Goal: Transaction & Acquisition: Purchase product/service

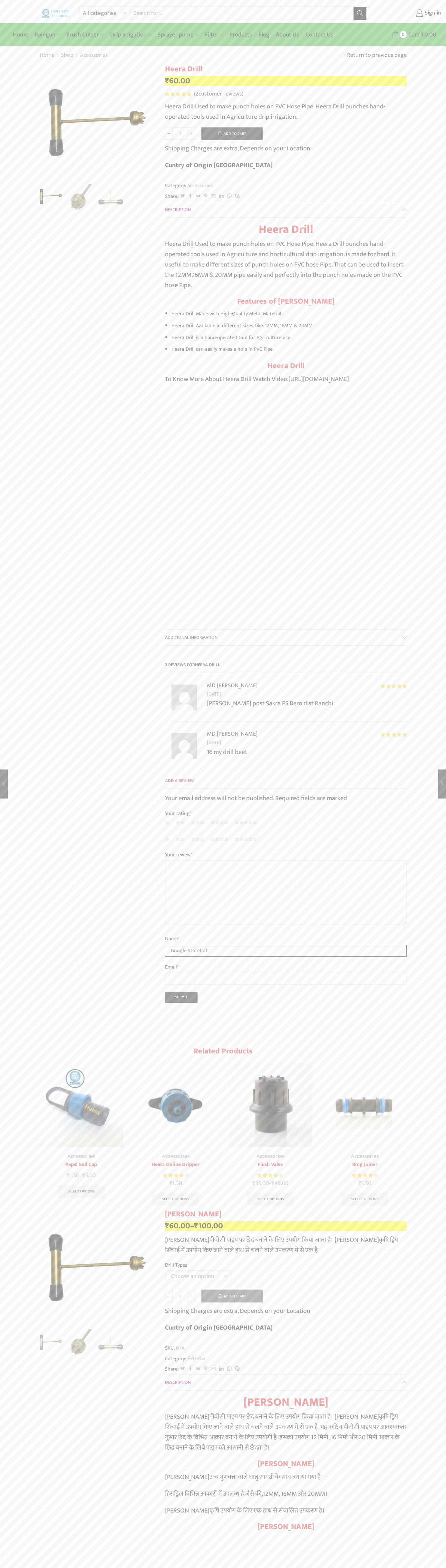
type input "Google Storebot"
click at [232, 134] on button "Add to cart" at bounding box center [232, 134] width 61 height 13
click at [410, 34] on span "Cart" at bounding box center [410, 35] width 13 height 9
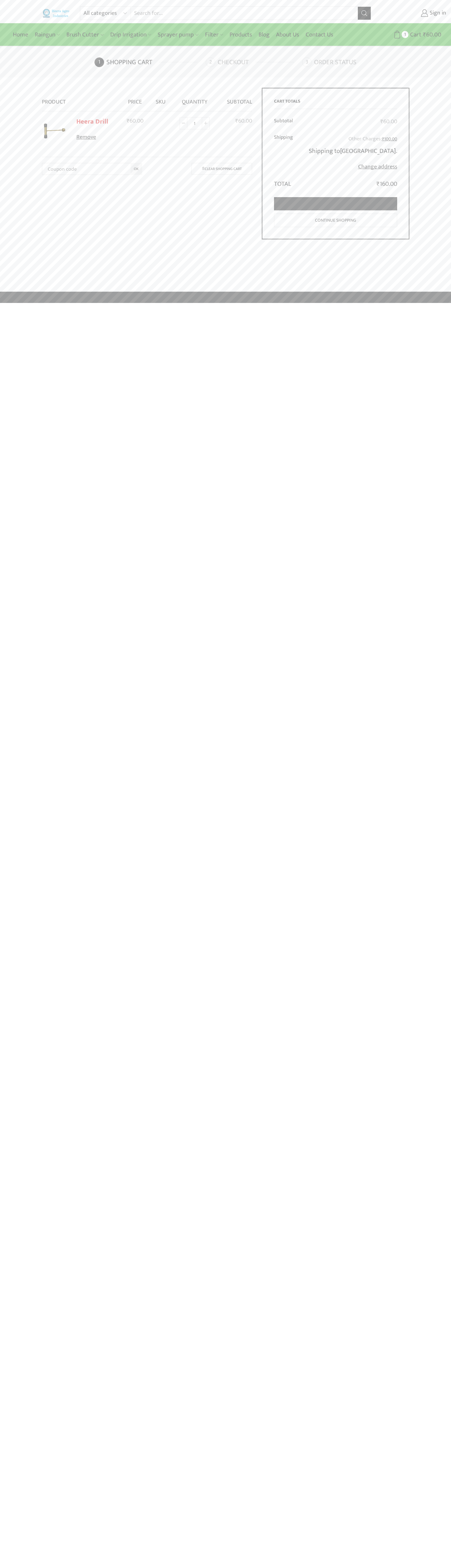
click at [336, 204] on link "Proceed to checkout" at bounding box center [335, 203] width 123 height 13
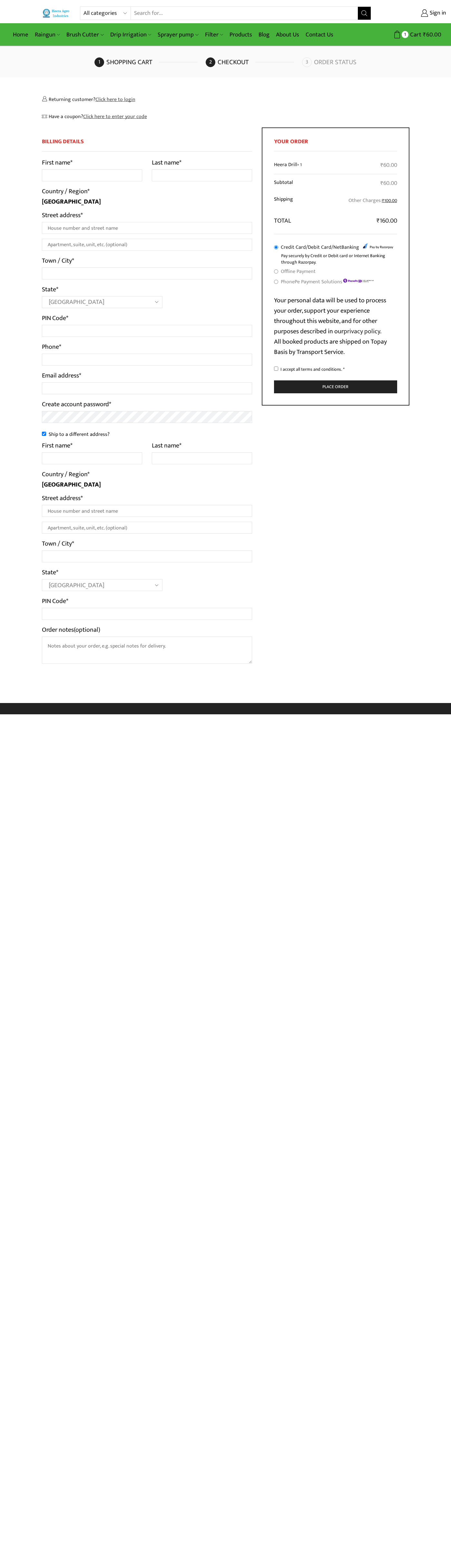
select select "MH"
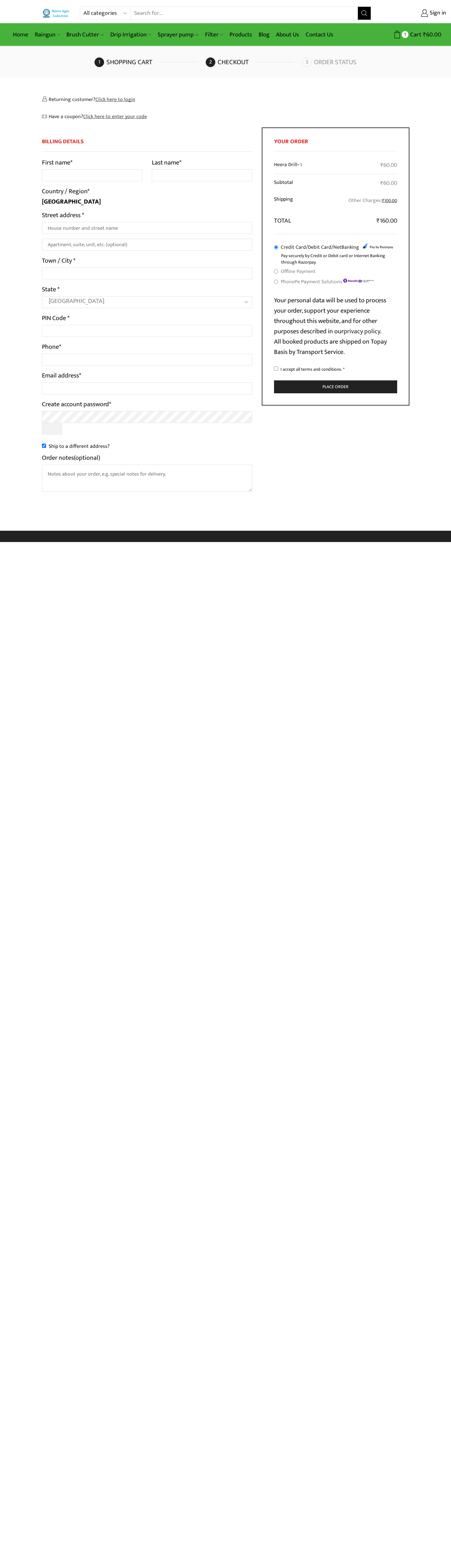
select select "MH"
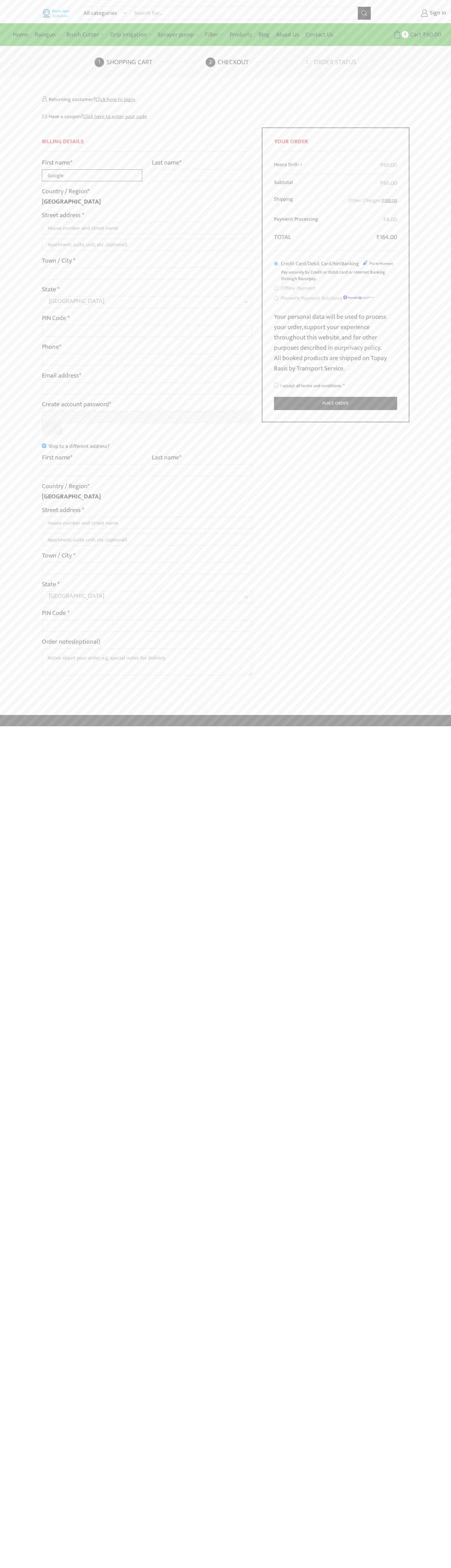
type input "Google"
type input "Storebot"
type input "1600 Amphitheatre Parkway"
type input "First floor"
type input "mountain view"
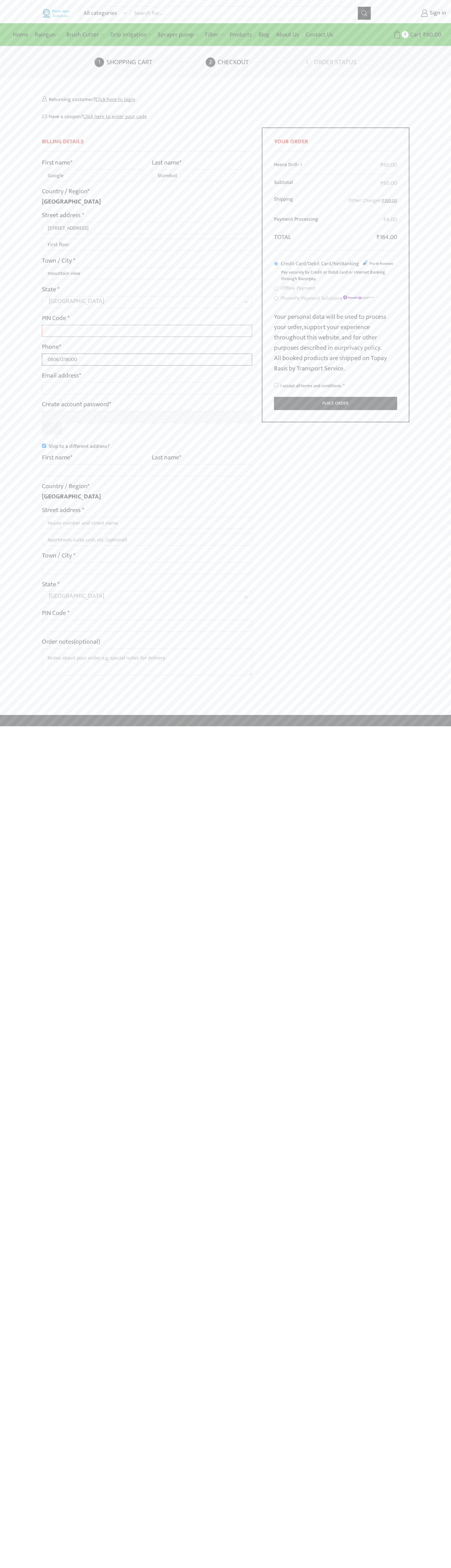
type input "08067218000"
type input "johnsmith010@storebotmail.joonix.net"
type input "Google"
type input "Storebot"
type input "1600 Amphitheatre Parkway"
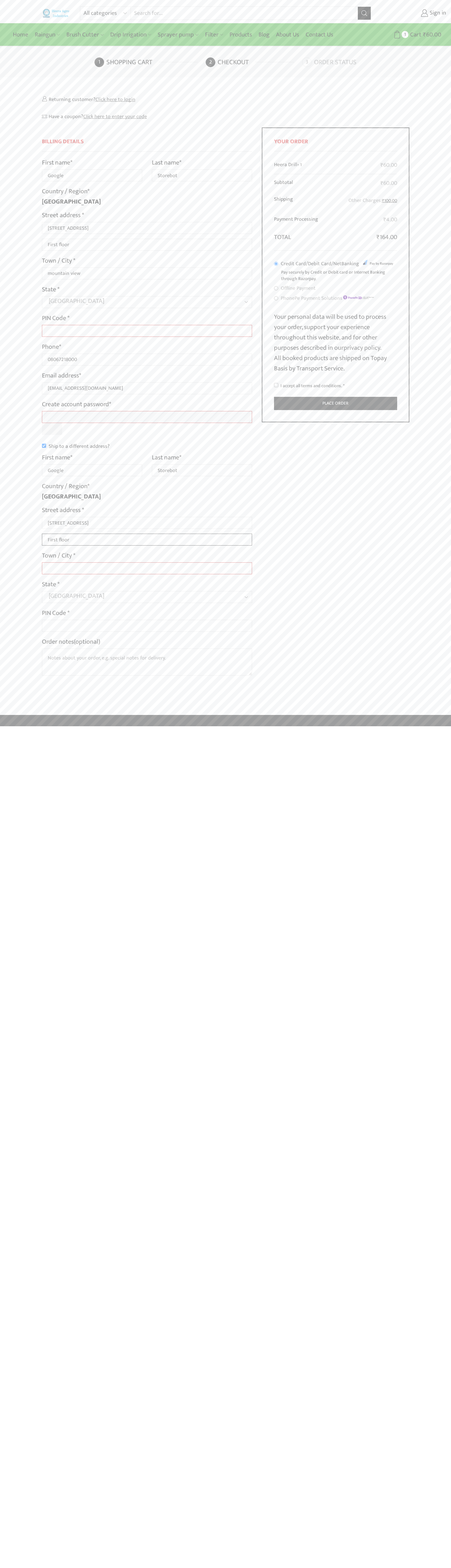
type input "First floor"
type input "mountain view"
click at [276, 385] on input "I accept all terms and conditions. *" at bounding box center [276, 385] width 4 height 4
checkbox input "true"
click at [72, 642] on label "Order notes (optional)" at bounding box center [71, 642] width 59 height 11
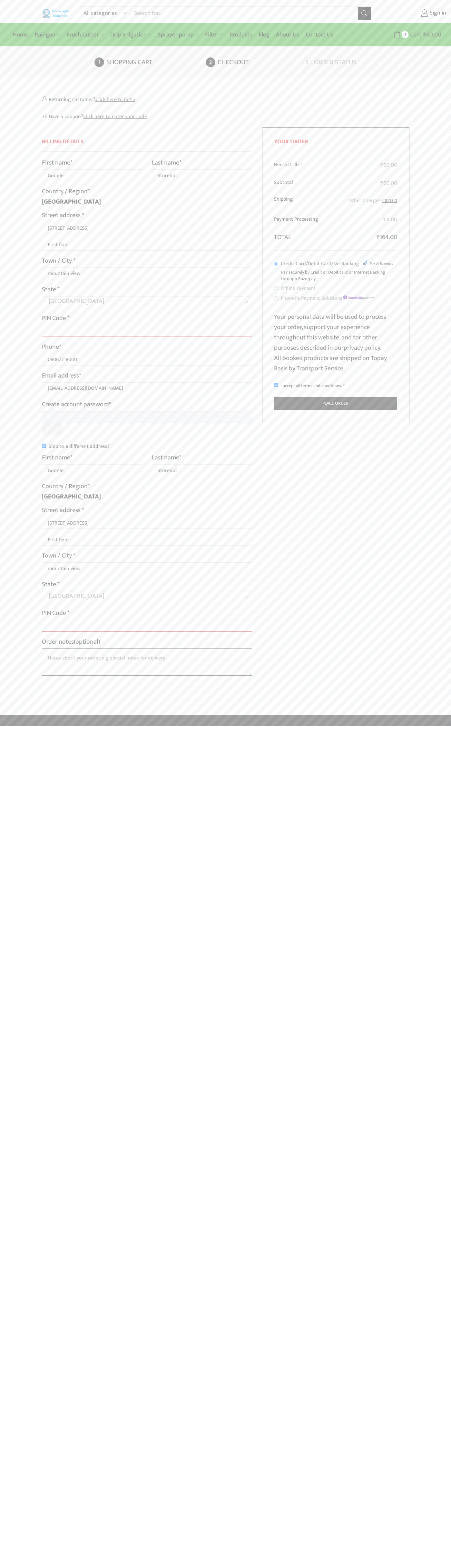
click at [72, 649] on textarea "Order notes (optional)" at bounding box center [147, 662] width 211 height 27
type input "Google"
type input "Storebot"
type input "1600 Amphitheatre Parkway"
type input "First floor"
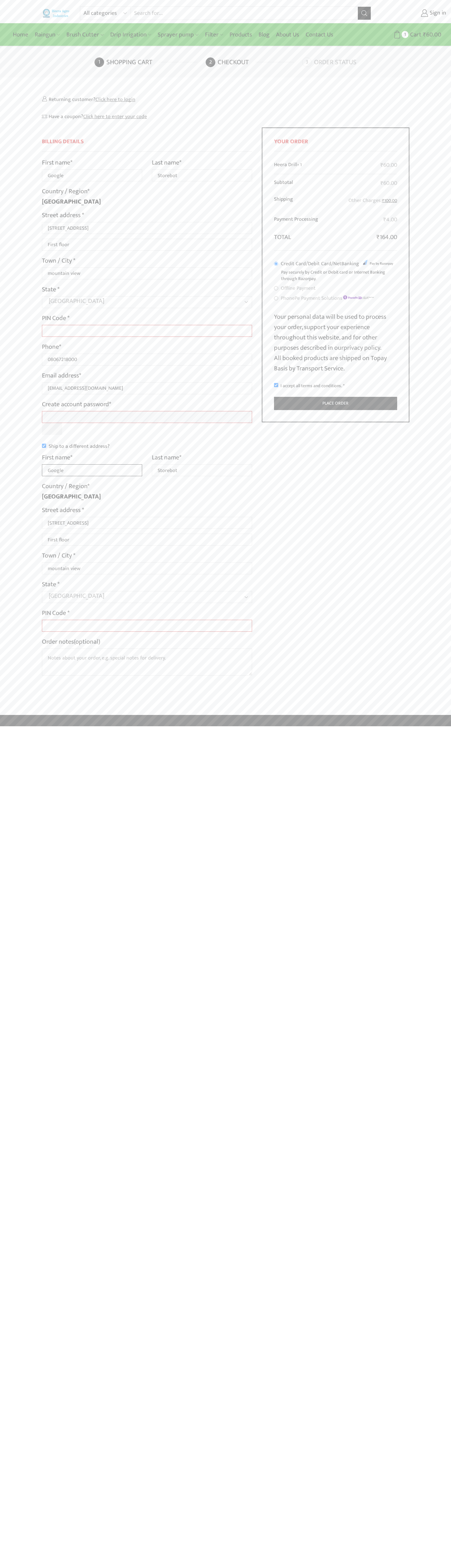
type input "Google"
type input "Storebot"
type input "1600 Amphitheatre Parkway"
type input "First floor"
click at [72, 642] on label "Order notes (optional)" at bounding box center [71, 642] width 59 height 11
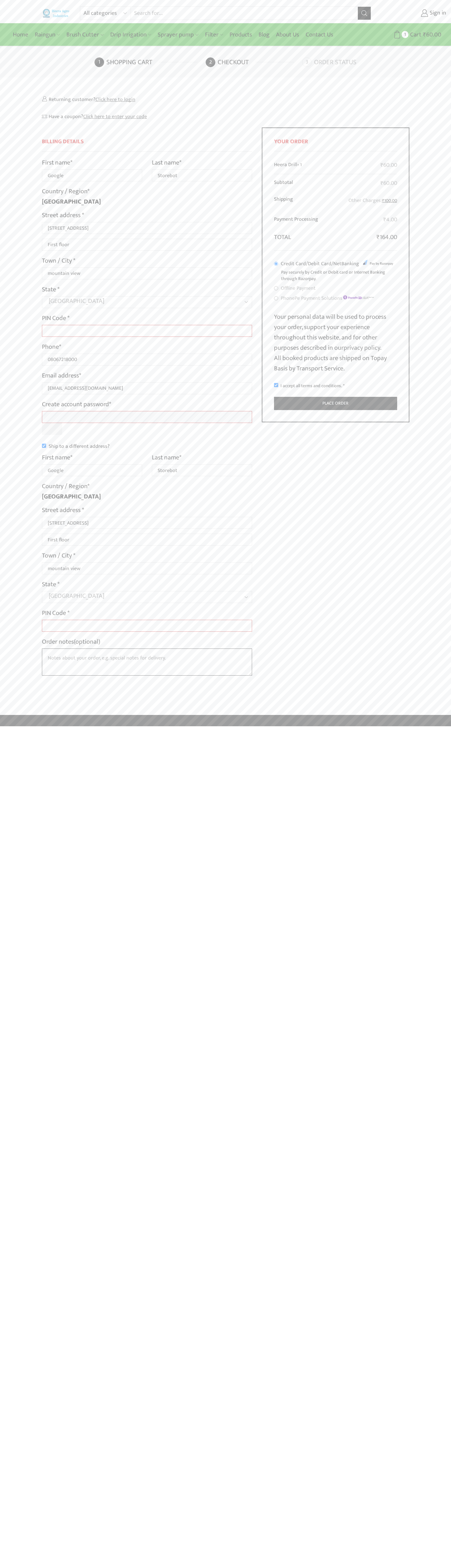
click at [72, 649] on textarea "Order notes (optional)" at bounding box center [147, 662] width 211 height 27
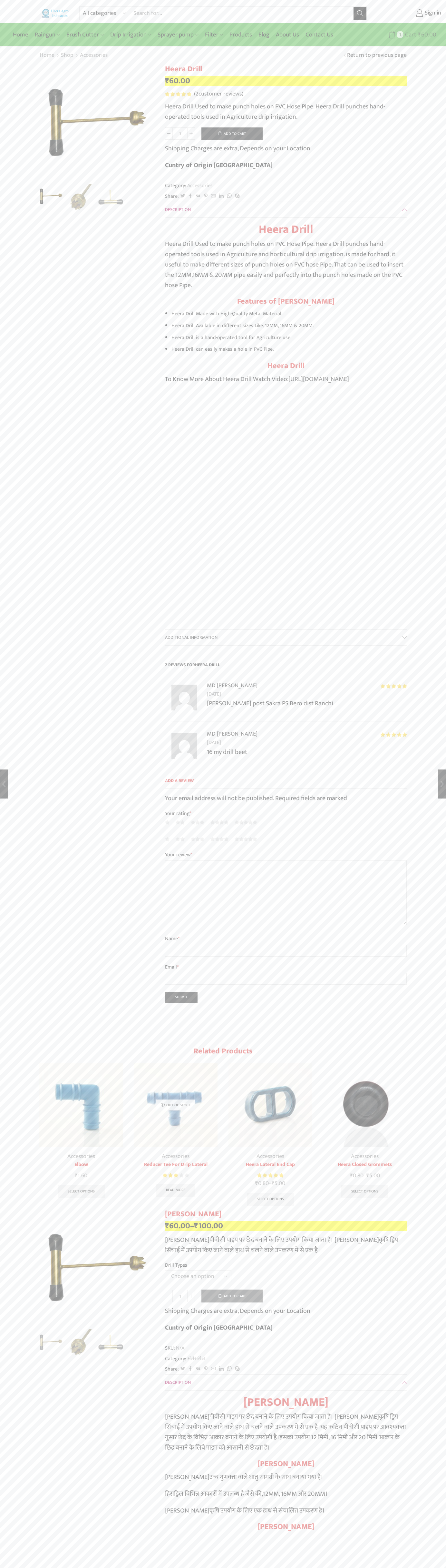
click at [410, 34] on span "Cart" at bounding box center [410, 35] width 13 height 9
